Goal: Register for event/course

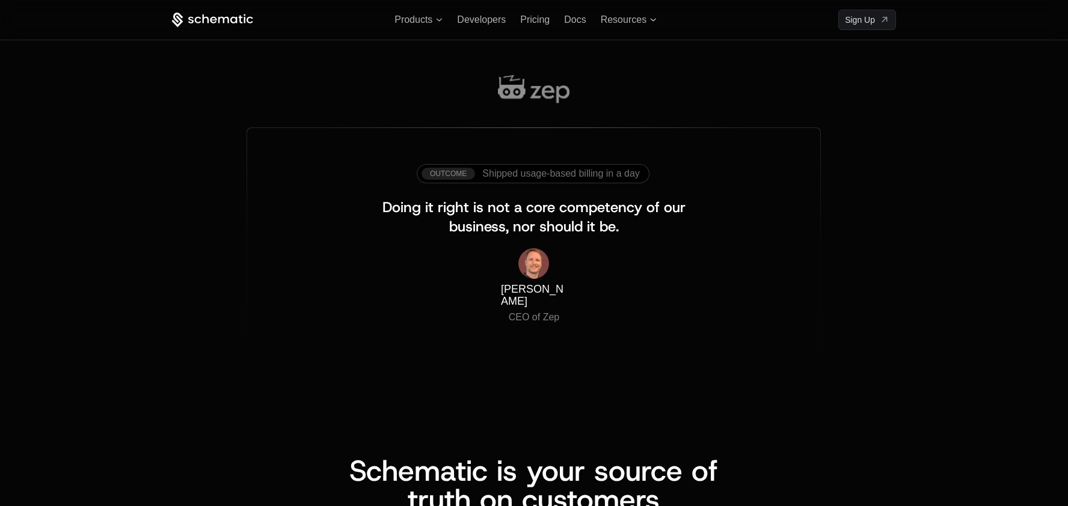
scroll to position [1024, 0]
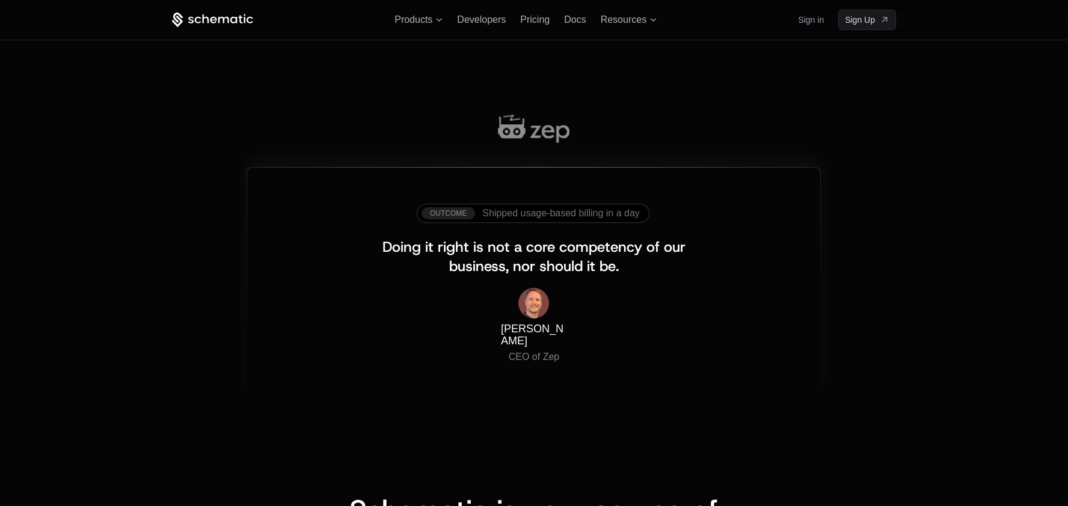
click at [487, 261] on span "Doing it right is not a core competency of our business, nor should it be." at bounding box center [536, 257] width 307 height 38
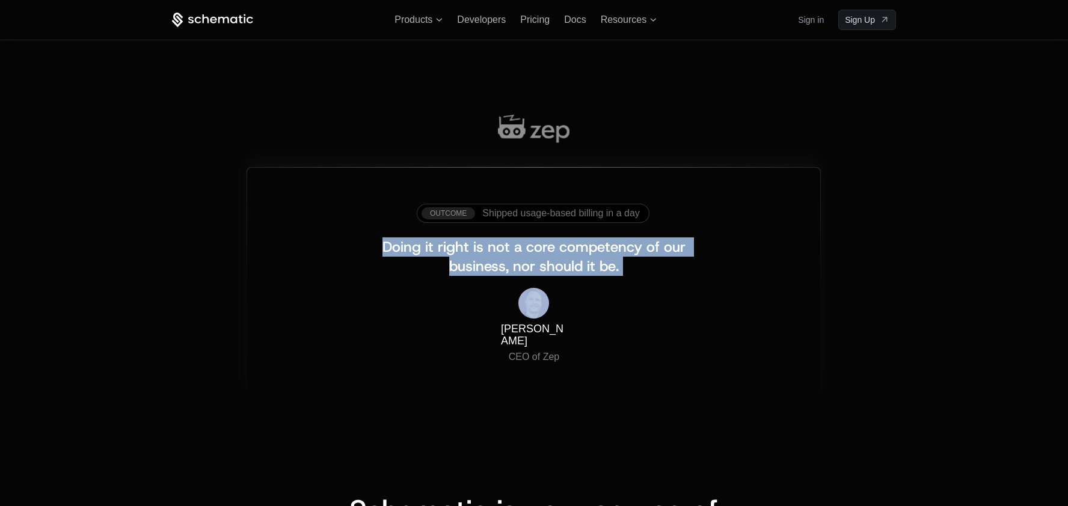
click at [487, 261] on span "Doing it right is not a core competency of our business, nor should it be." at bounding box center [536, 257] width 307 height 38
copy span "Doing it right is not a core competency of our business, nor should it be."
click at [554, 329] on span "[PERSON_NAME]" at bounding box center [532, 334] width 63 height 23
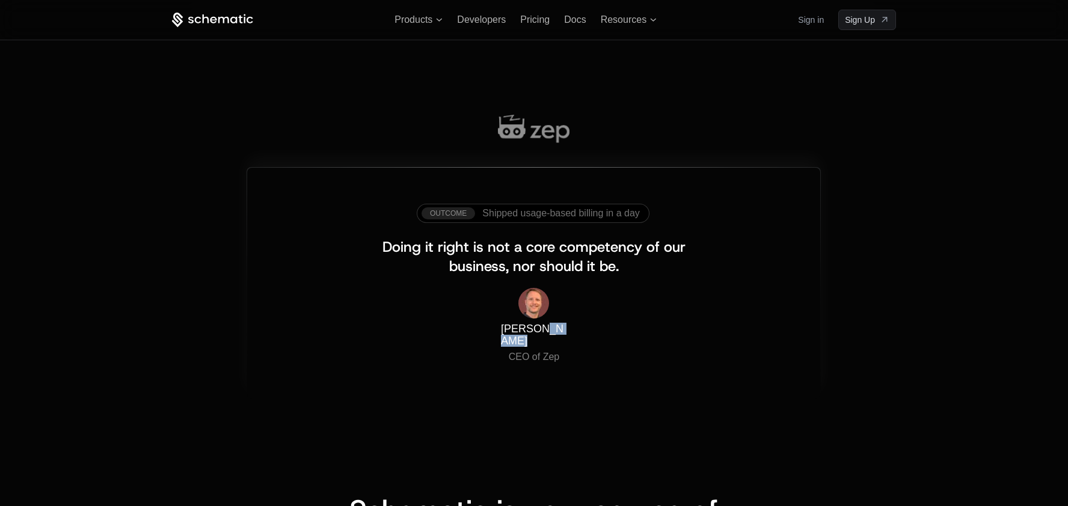
click at [554, 329] on span "[PERSON_NAME]" at bounding box center [532, 334] width 63 height 23
copy span "[PERSON_NAME]"
click at [521, 352] on span "CEO of Zep" at bounding box center [534, 357] width 51 height 10
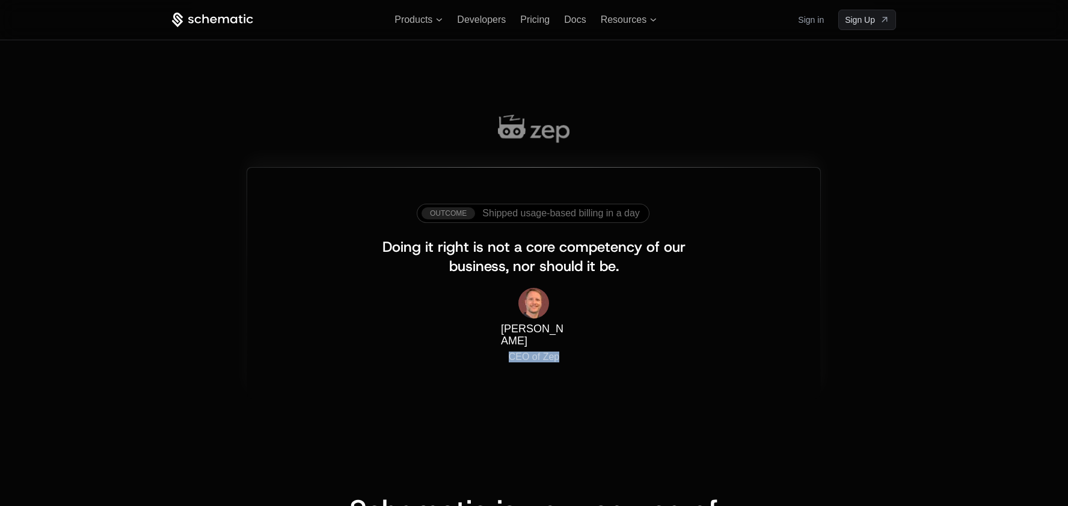
click at [521, 352] on span "CEO of Zep" at bounding box center [534, 357] width 51 height 10
copy span "CEO of Zep"
click at [526, 215] on span "Shipped usage-based billing in a day" at bounding box center [561, 213] width 158 height 11
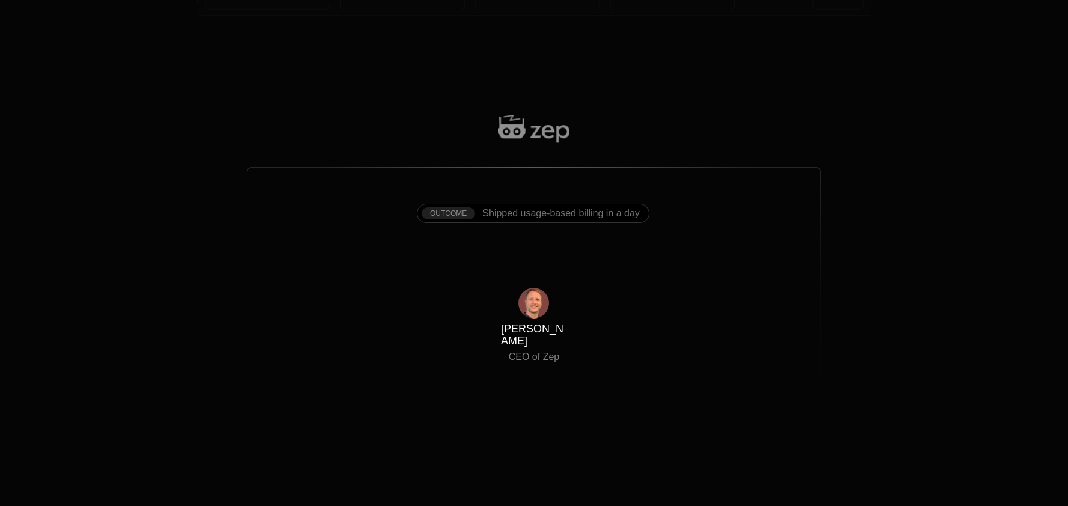
scroll to position [0, 0]
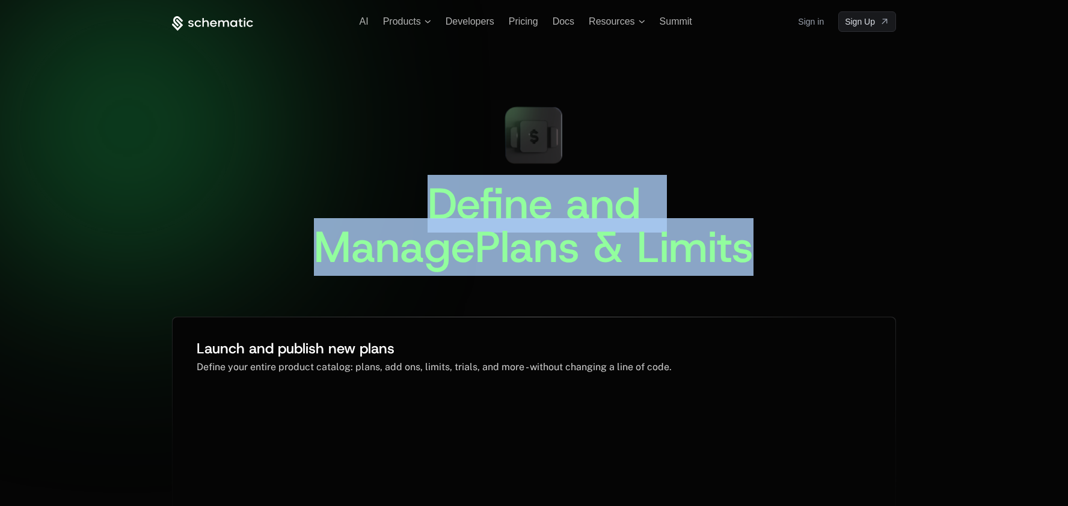
click at [526, 215] on span "Define and Manage" at bounding box center [484, 225] width 340 height 101
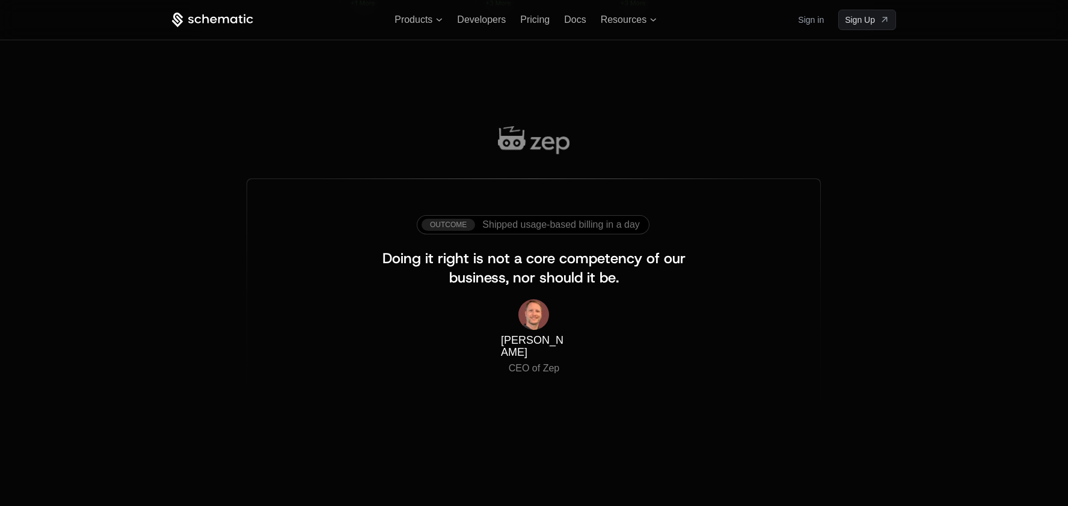
scroll to position [923, 0]
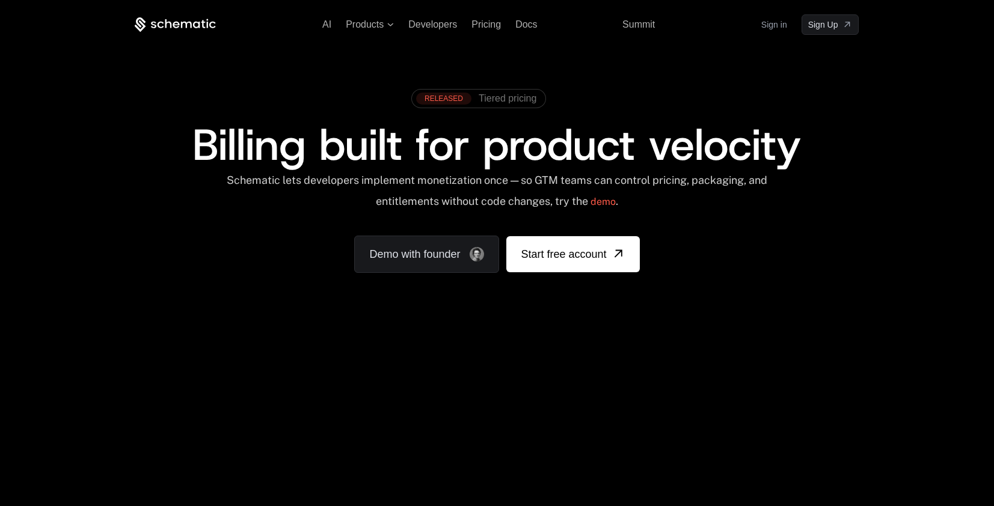
click at [331, 25] on span "AI" at bounding box center [326, 24] width 9 height 10
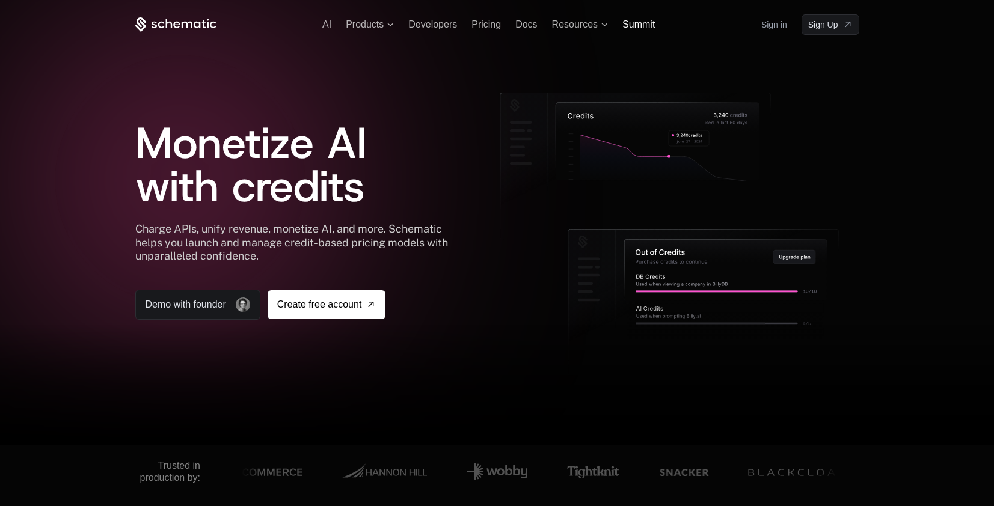
click at [641, 20] on span "Summit" at bounding box center [638, 24] width 32 height 10
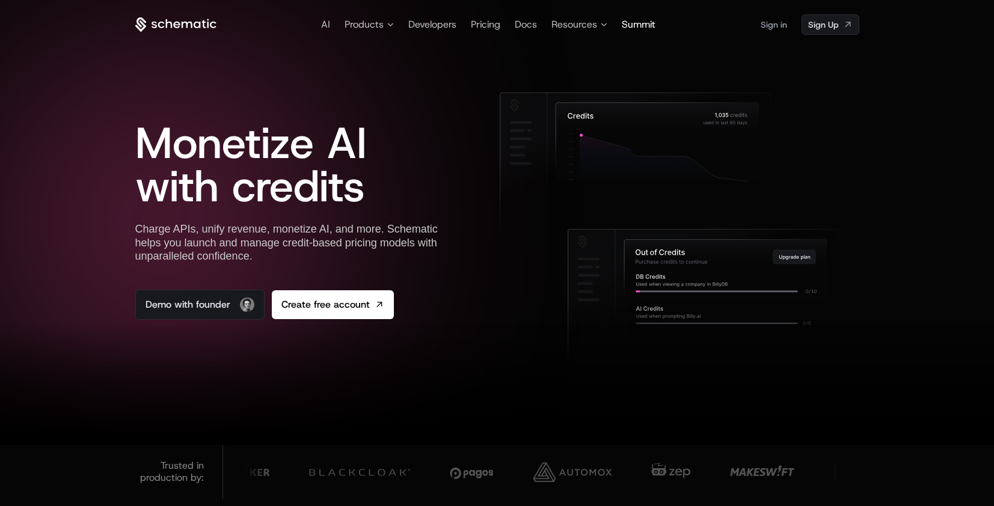
click at [633, 29] on span "Summit" at bounding box center [639, 24] width 34 height 13
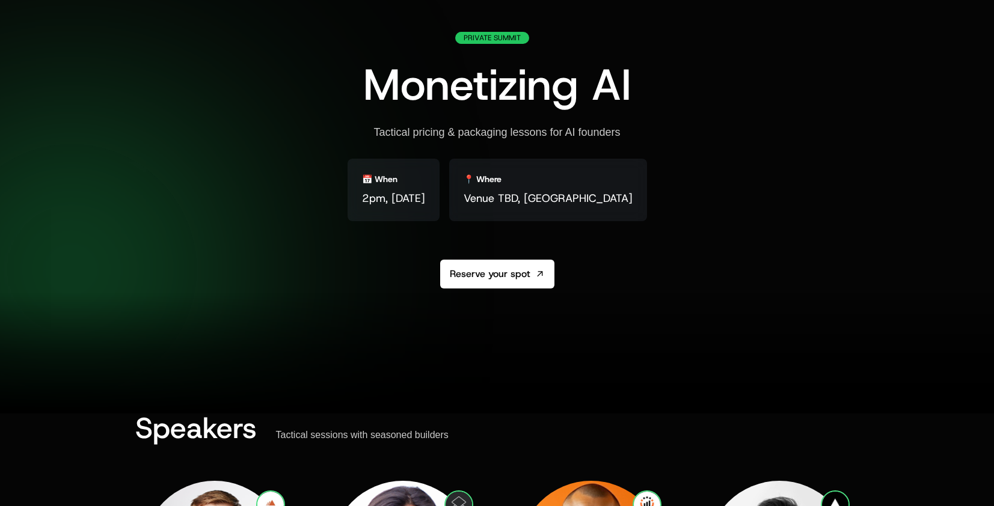
scroll to position [76, 0]
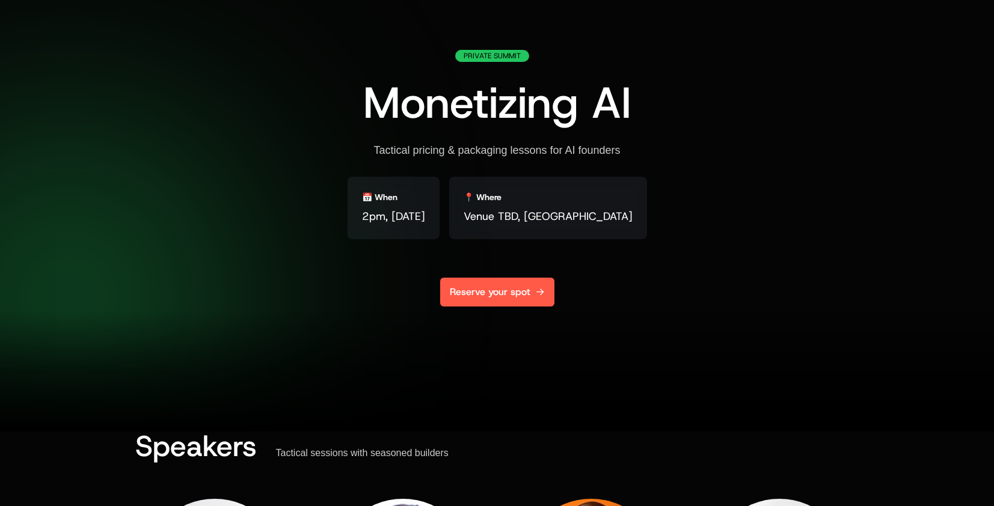
click at [497, 289] on link "Reserve your spot" at bounding box center [497, 292] width 114 height 29
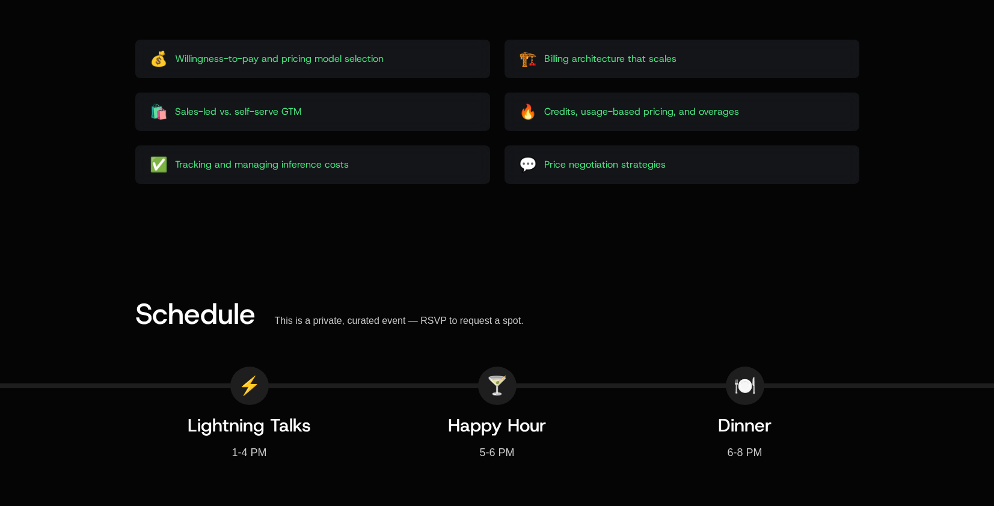
scroll to position [1552, 0]
